Goal: Book appointment/travel/reservation

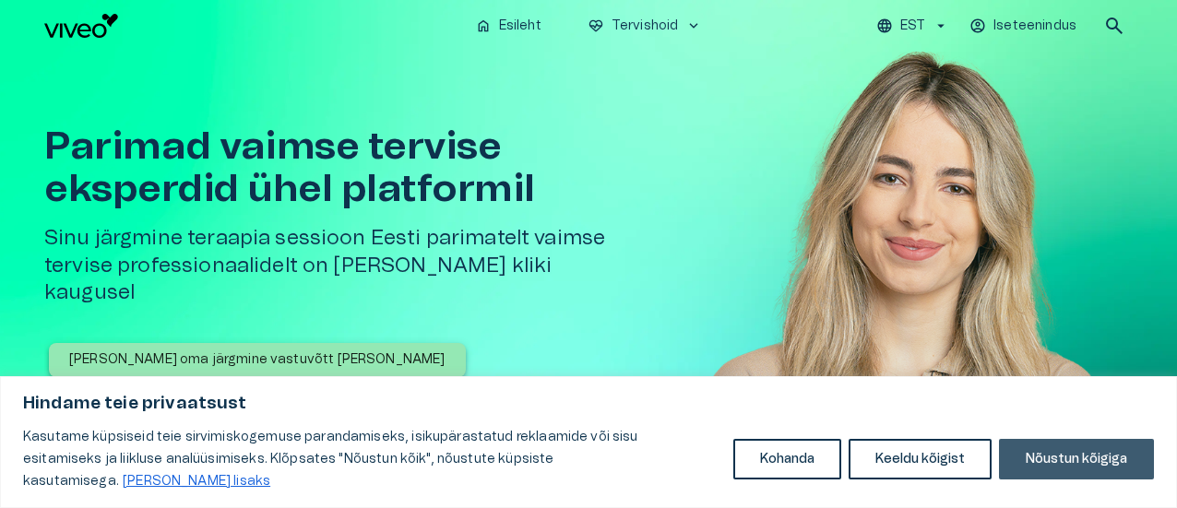
click at [1100, 473] on button "Nõustun kõigiga" at bounding box center [1076, 459] width 155 height 41
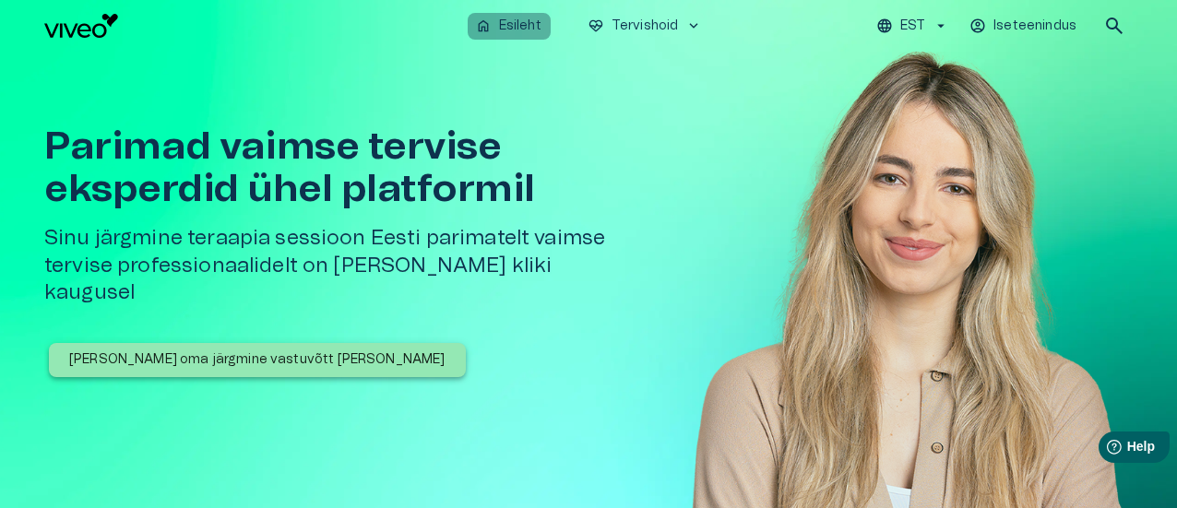
click at [520, 24] on p "Esileht" at bounding box center [520, 26] width 42 height 19
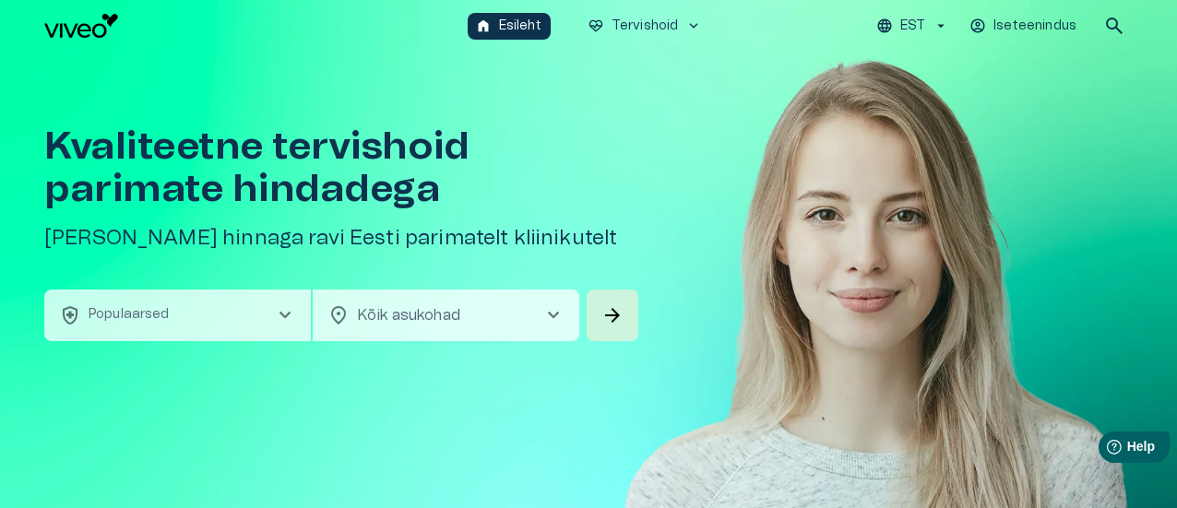
click at [279, 316] on span "chevron_right" at bounding box center [285, 315] width 22 height 22
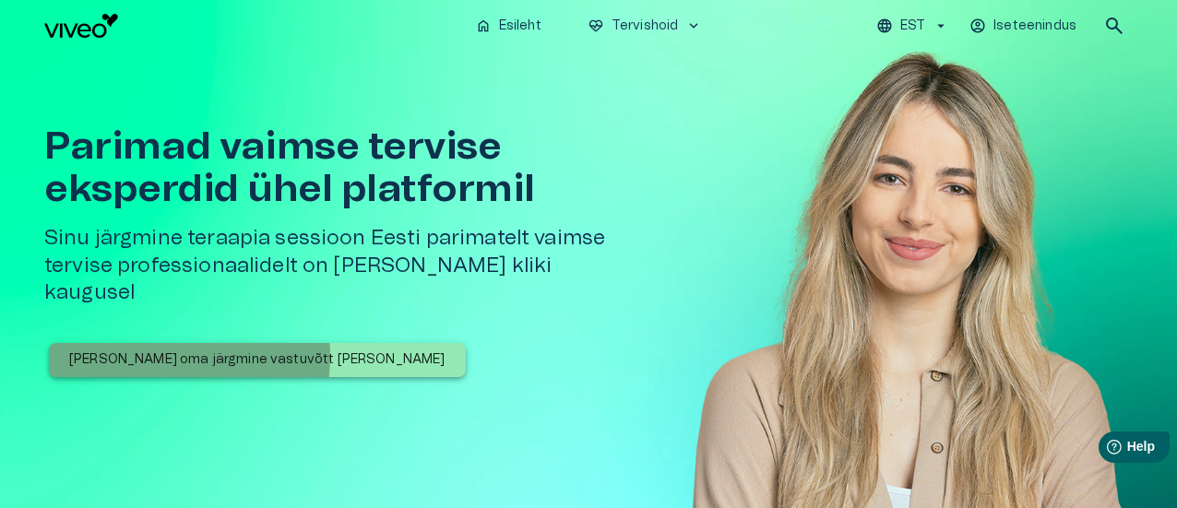
click at [155, 351] on p "[PERSON_NAME] oma järgmine vastuvõtt [PERSON_NAME]" at bounding box center [257, 360] width 376 height 19
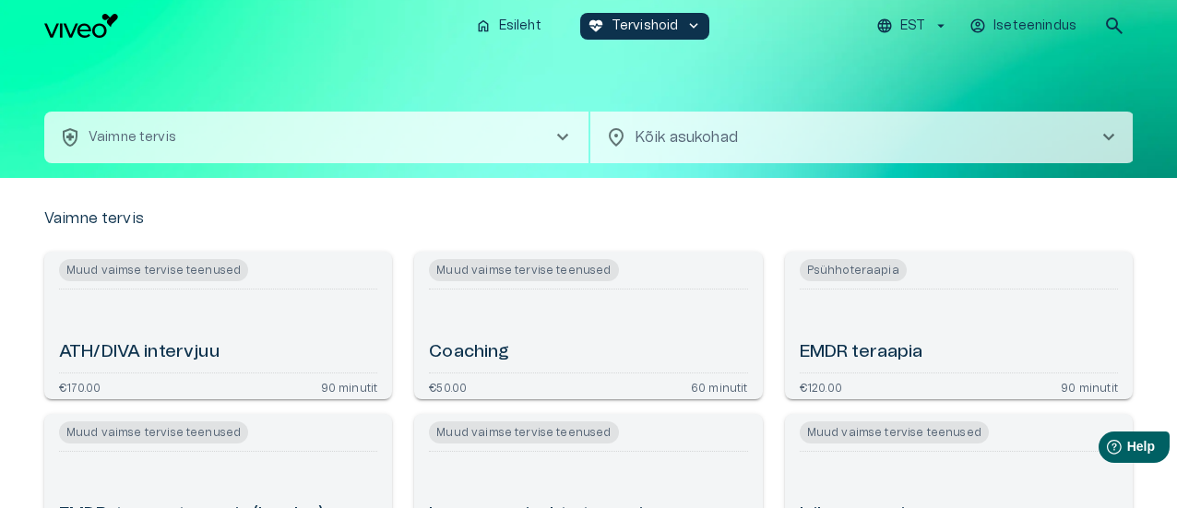
click at [569, 139] on span "chevron_right" at bounding box center [563, 137] width 22 height 22
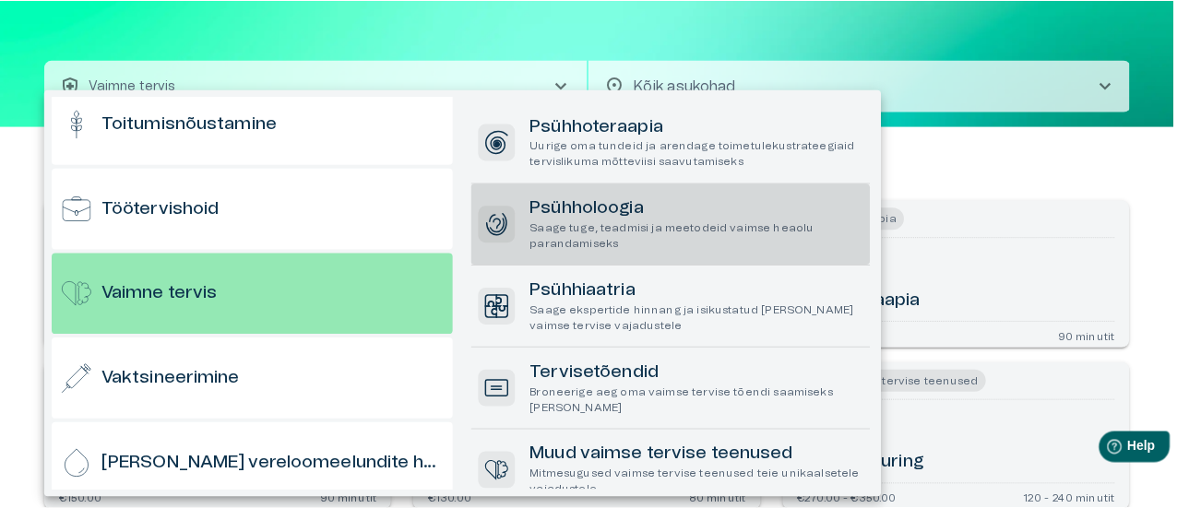
scroll to position [34, 0]
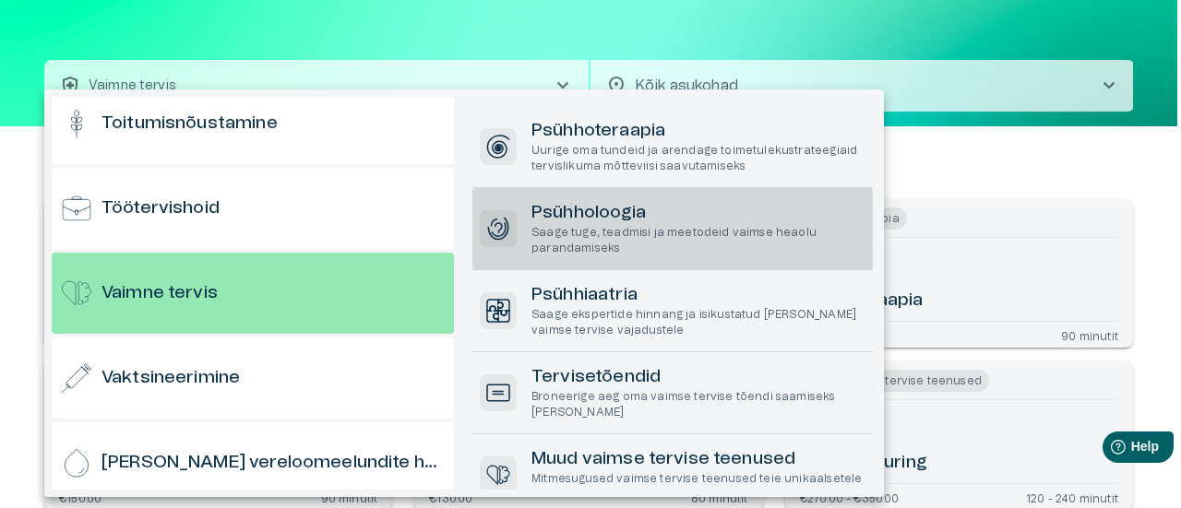
click at [585, 225] on p "Saage tuge, teadmisi ja meetodeid vaimse heaolu parandamiseks" at bounding box center [698, 240] width 334 height 31
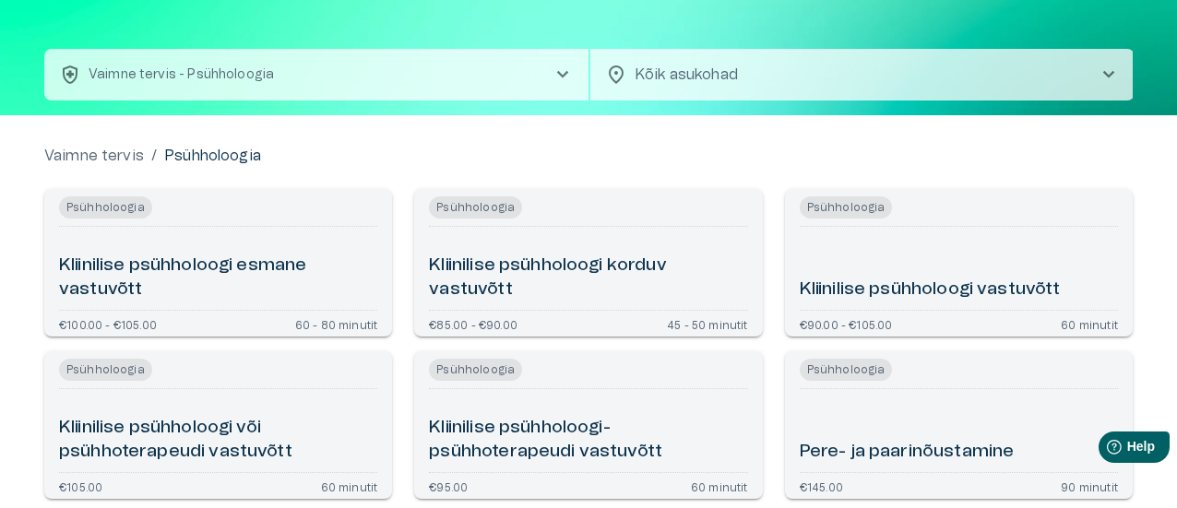
scroll to position [54, 0]
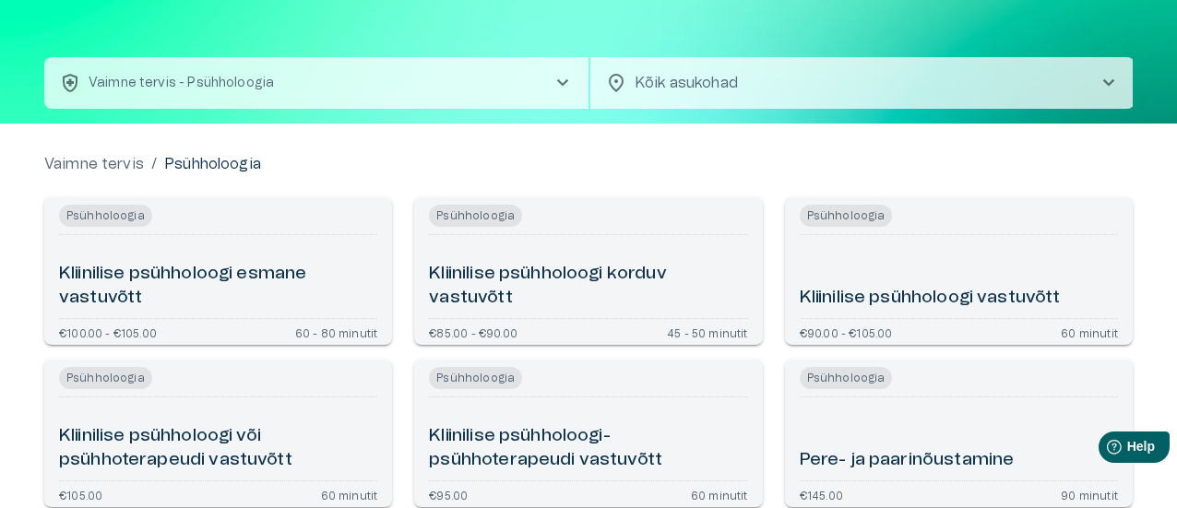
click at [902, 301] on h6 "Kliinilise psühholoogi vastuvõtt" at bounding box center [930, 298] width 261 height 25
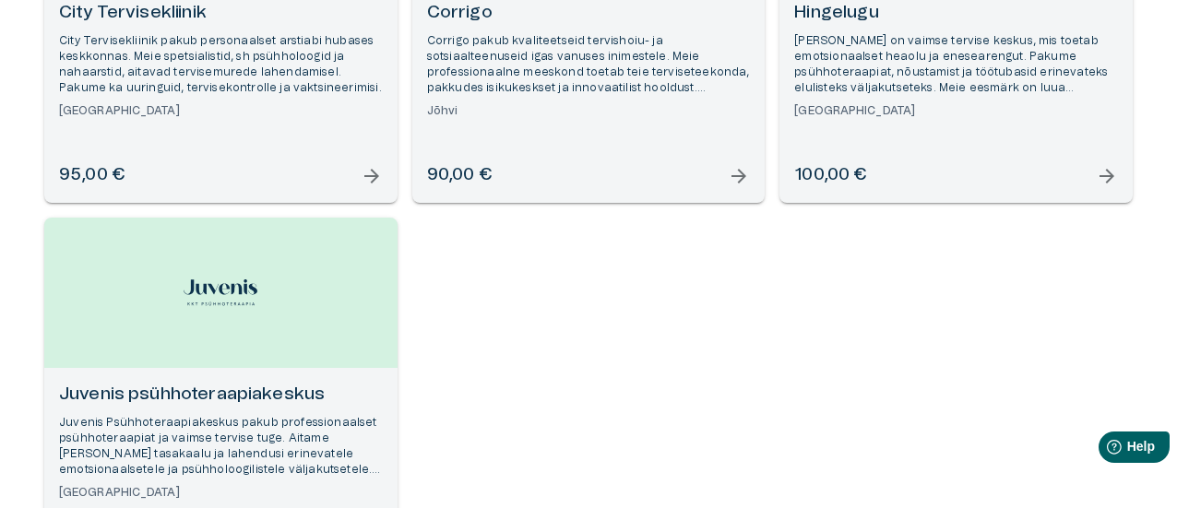
scroll to position [461, 0]
